Goal: Task Accomplishment & Management: Manage account settings

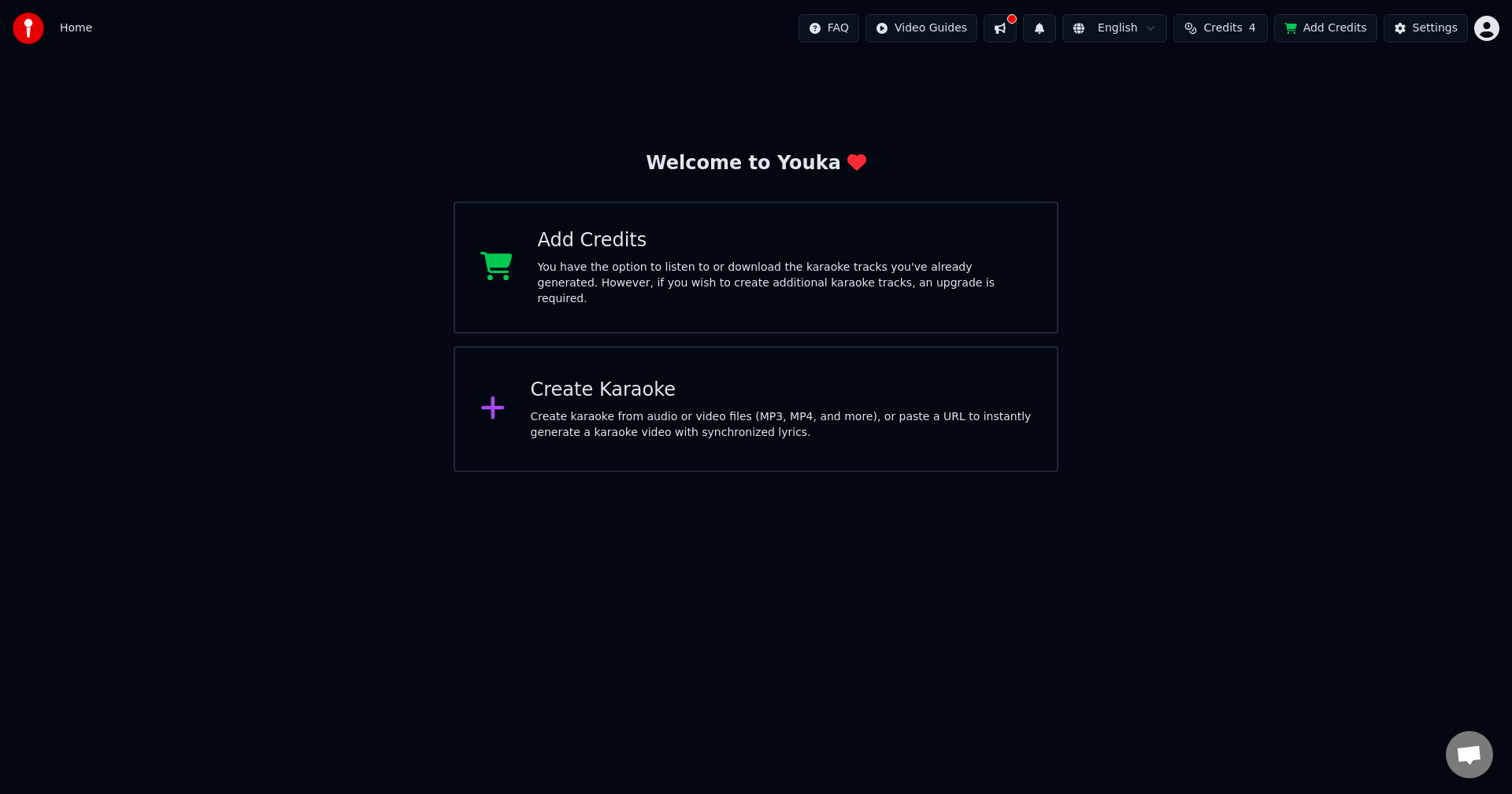
click at [1224, 28] on span "Credits" at bounding box center [1223, 28] width 39 height 15
click at [1490, 17] on html "Home FAQ Video Guides English Credits 4 Add Credits Settings Welcome to Youka A…" at bounding box center [756, 236] width 1512 height 472
click at [1431, 160] on div "Sign Out" at bounding box center [1417, 166] width 181 height 25
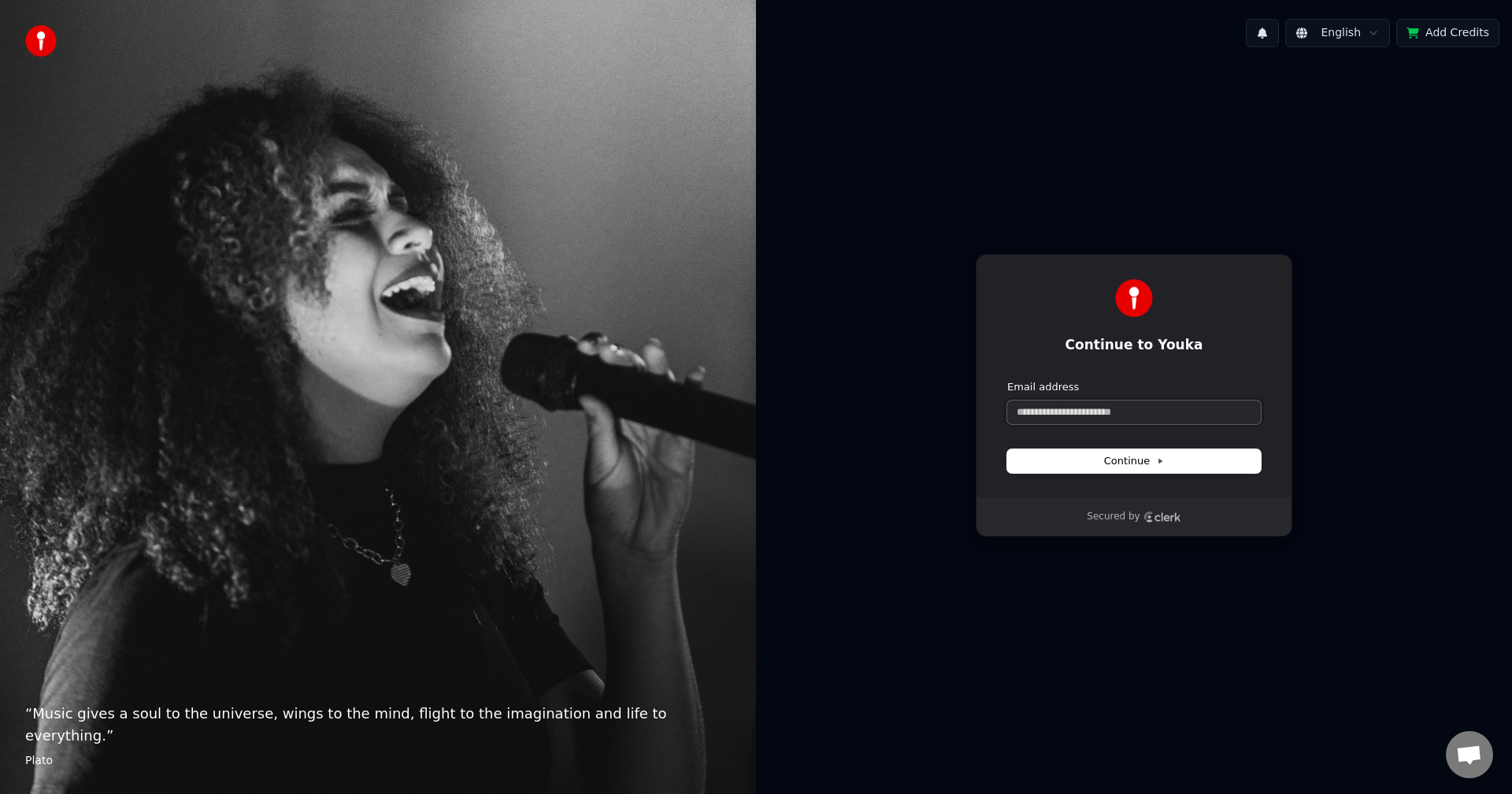
click at [1093, 415] on input "Email address" at bounding box center [1133, 413] width 253 height 23
click at [1132, 468] on span "Continue" at bounding box center [1134, 461] width 60 height 14
click at [1204, 406] on input "Email address" at bounding box center [1133, 413] width 253 height 23
click at [1117, 411] on input "Email address" at bounding box center [1133, 413] width 253 height 23
click at [1117, 410] on input "Email address" at bounding box center [1133, 413] width 253 height 23
